Goal: Check status: Check status

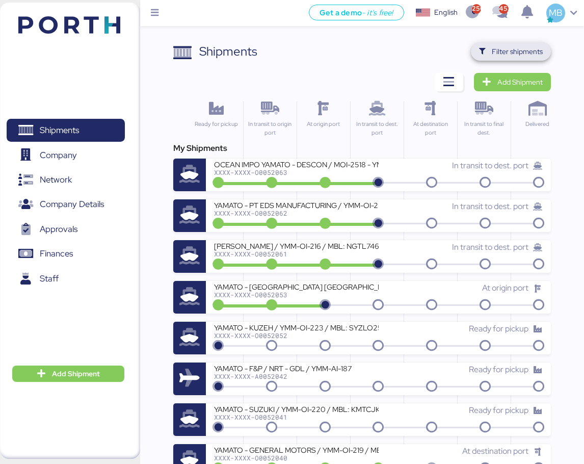
click at [522, 51] on span "Filter shipments" at bounding box center [517, 51] width 51 height 12
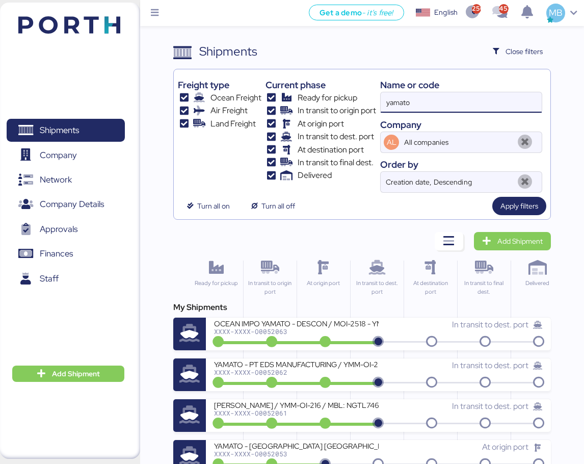
drag, startPoint x: 454, startPoint y: 101, endPoint x: 357, endPoint y: 89, distance: 97.1
click at [357, 89] on div "Freight type Ocean Freight Air Freight Land Freight Current phase Ready for pic…" at bounding box center [362, 132] width 368 height 119
paste input "O0051913"
type input "O0051913"
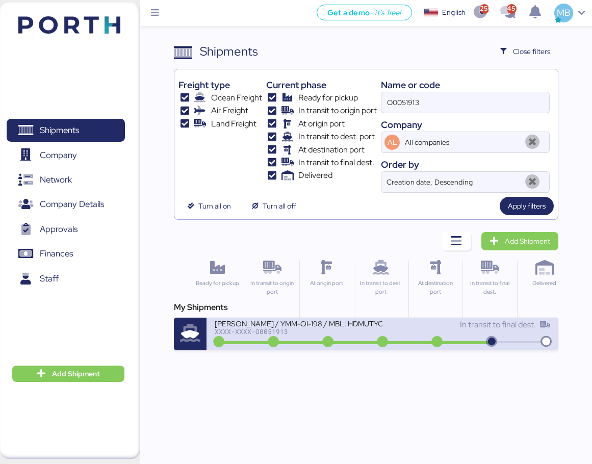
click at [382, 332] on div "XXXX-XXXX-O0051913" at bounding box center [299, 331] width 168 height 7
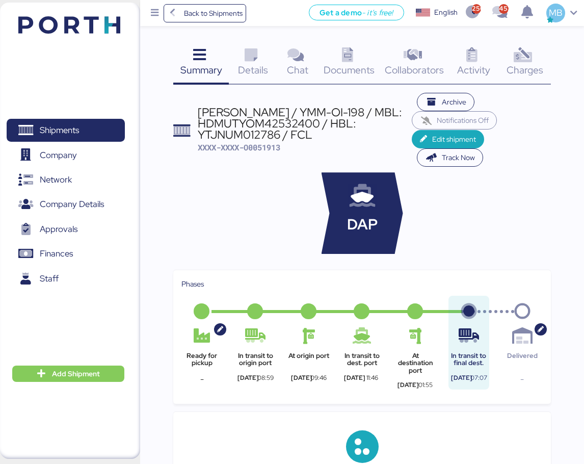
click at [521, 57] on icon at bounding box center [523, 55] width 22 height 15
